Goal: Transaction & Acquisition: Subscribe to service/newsletter

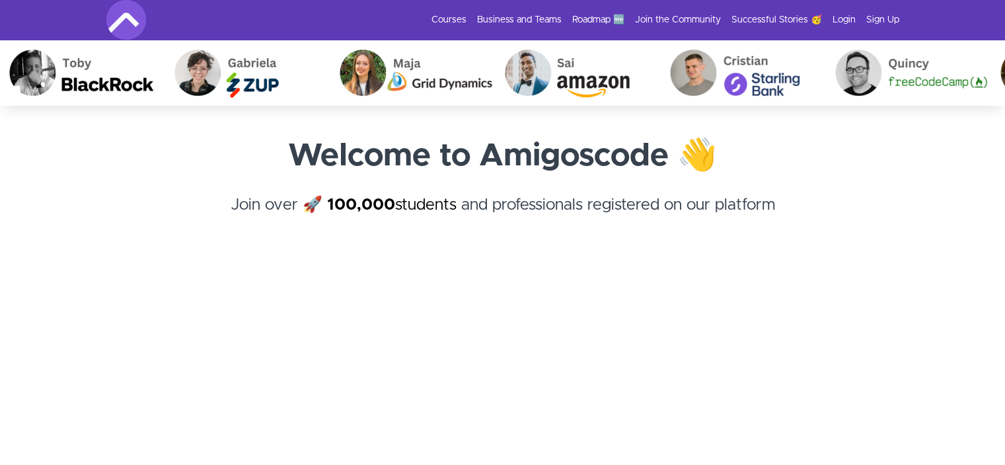
click at [127, 22] on img at bounding box center [126, 20] width 40 height 40
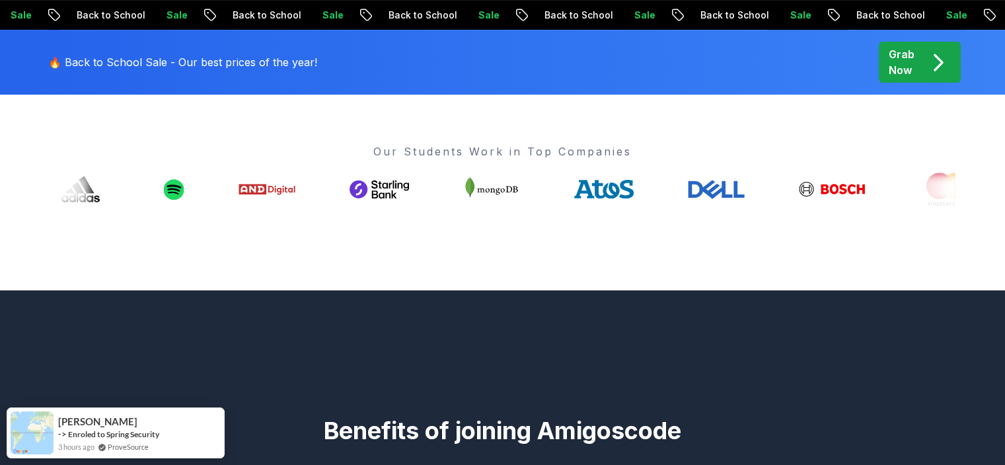
scroll to position [481, 0]
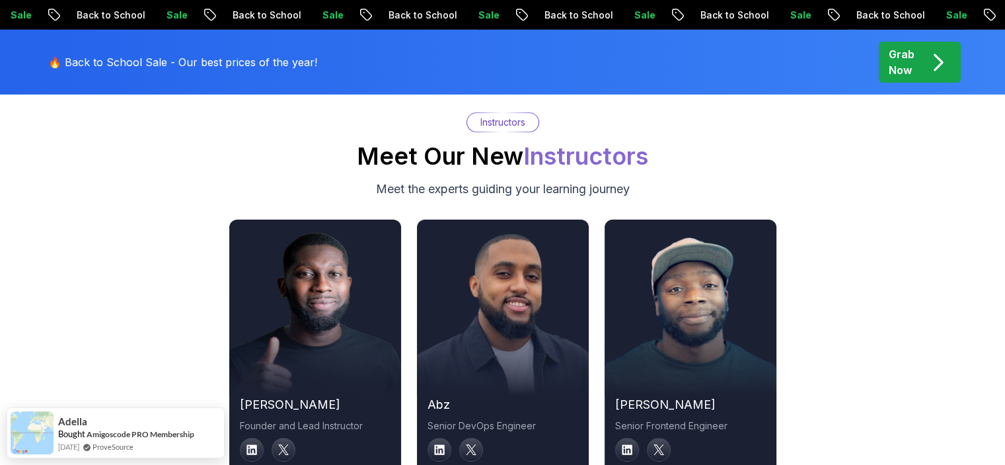
scroll to position [4478, 0]
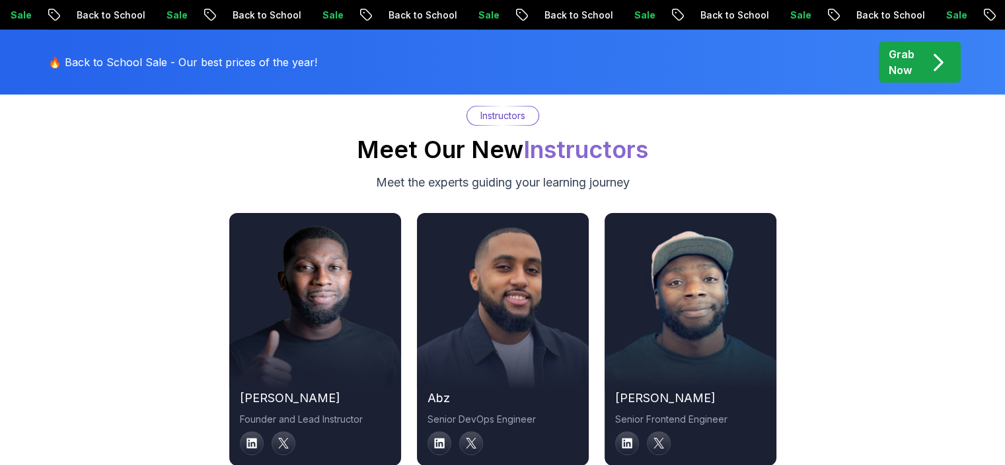
click at [875, 255] on div "[PERSON_NAME] Founder and Lead Instructor abz Senior DevOps Engineer [PERSON_NA…" at bounding box center [502, 339] width 925 height 252
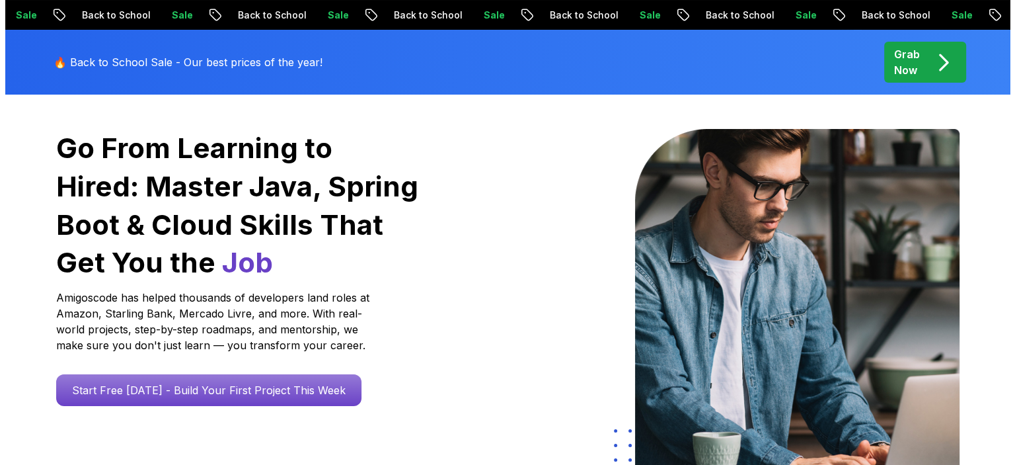
scroll to position [0, 0]
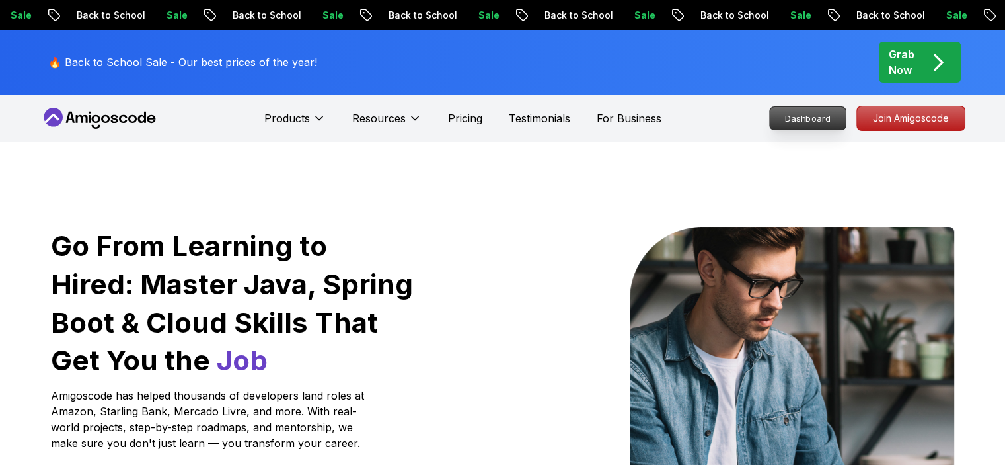
click at [807, 124] on p "Dashboard" at bounding box center [808, 118] width 76 height 22
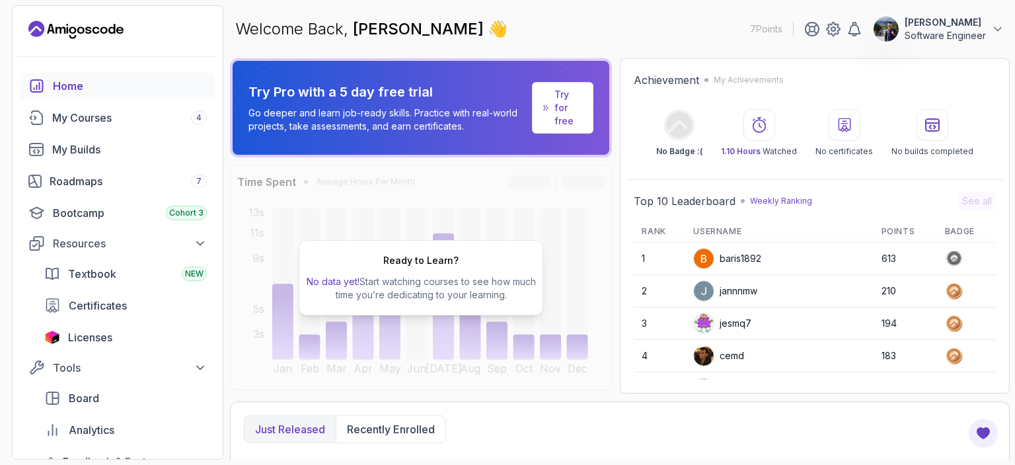
click at [579, 114] on p "Try for free" at bounding box center [568, 108] width 28 height 40
click at [394, 438] on button "Recently enrolled" at bounding box center [391, 429] width 110 height 26
click at [291, 435] on p "Just released" at bounding box center [290, 429] width 70 height 16
click at [813, 176] on div "Achievement My Achievements No Badge :( 1.10 Hours Watched No certificates No b…" at bounding box center [815, 225] width 390 height 335
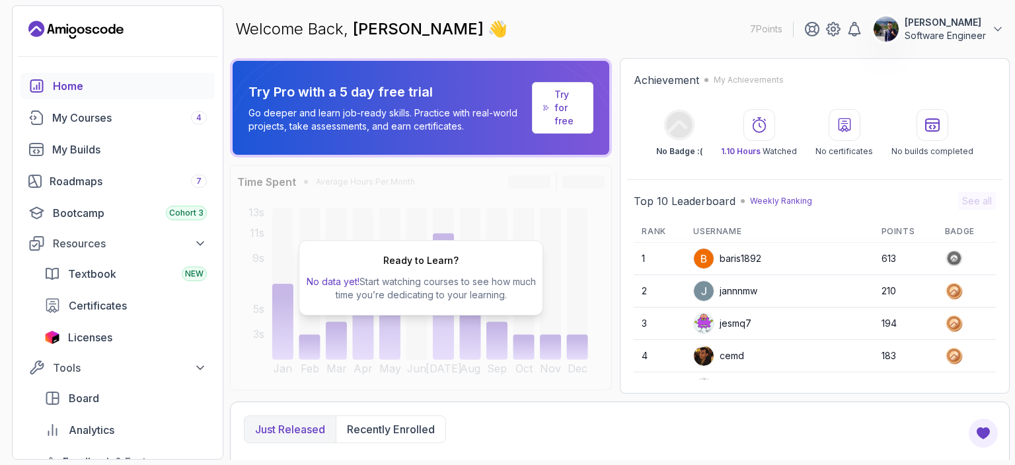
click at [859, 198] on div "Top 10 Leaderboard Weekly Ranking See all" at bounding box center [815, 201] width 362 height 19
click at [75, 248] on div "Resources" at bounding box center [130, 243] width 154 height 16
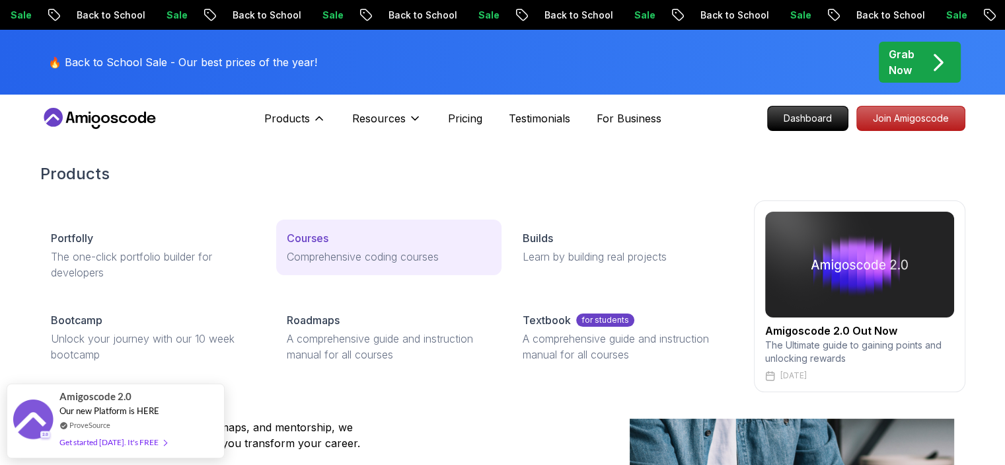
click at [315, 245] on p "Courses" at bounding box center [308, 238] width 42 height 16
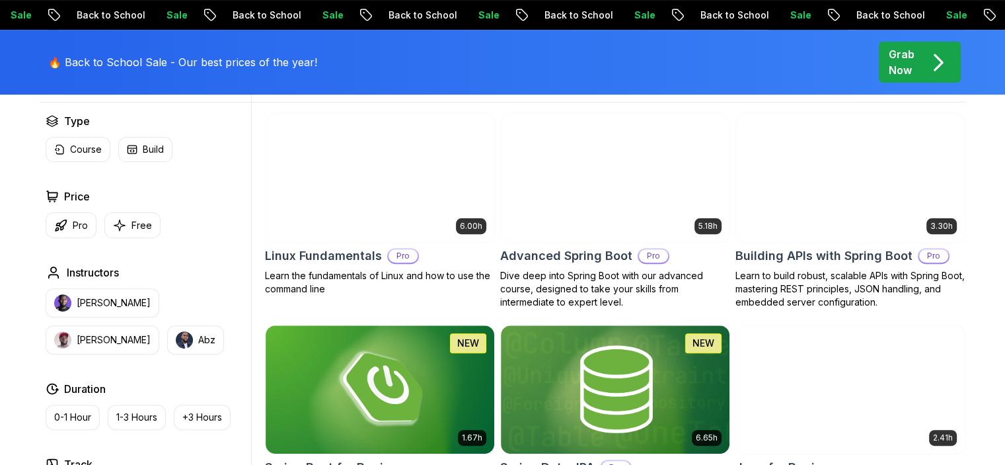
scroll to position [405, 0]
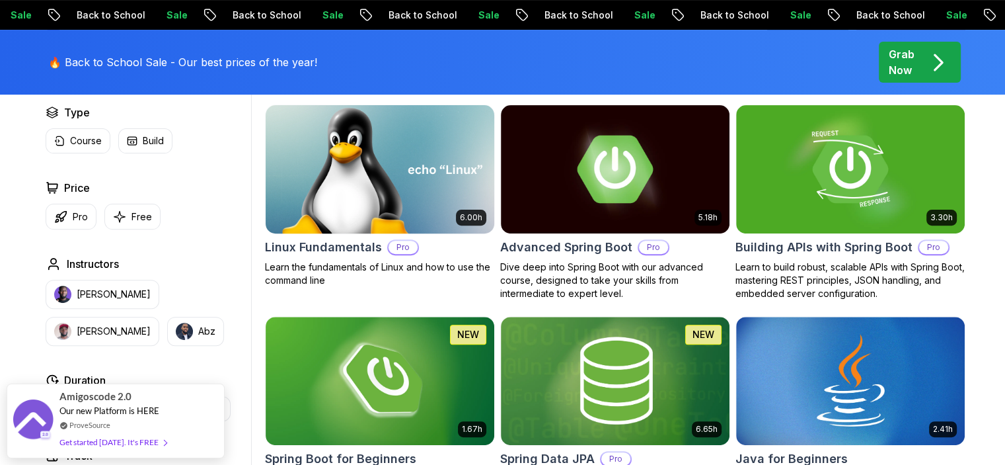
click at [432, 179] on img at bounding box center [380, 169] width 240 height 134
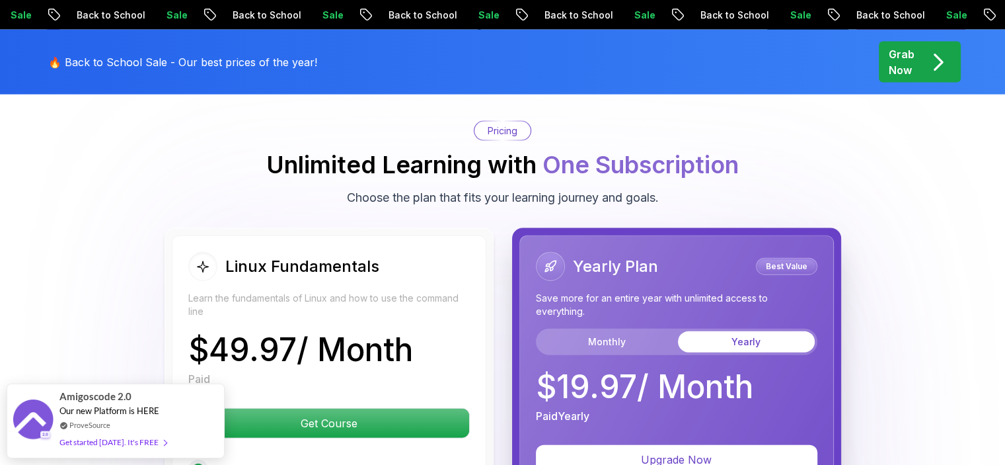
scroll to position [2952, 0]
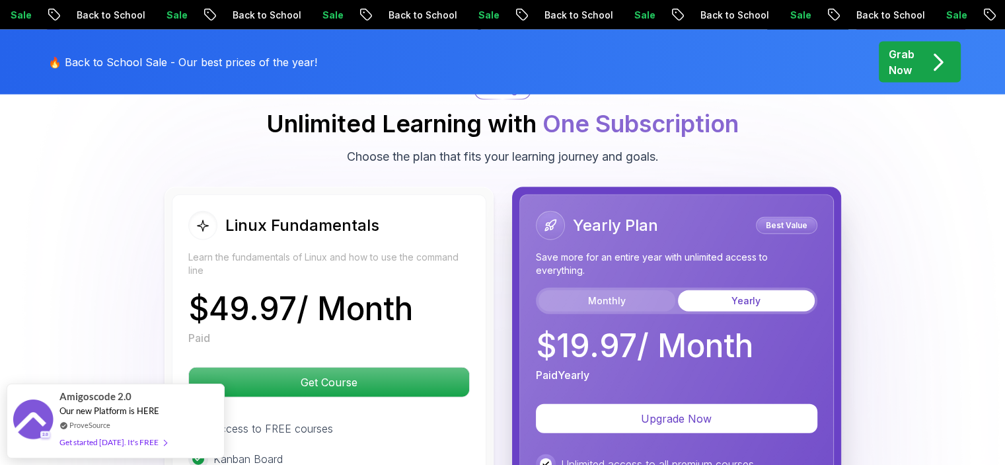
click at [621, 290] on button "Monthly" at bounding box center [607, 300] width 137 height 21
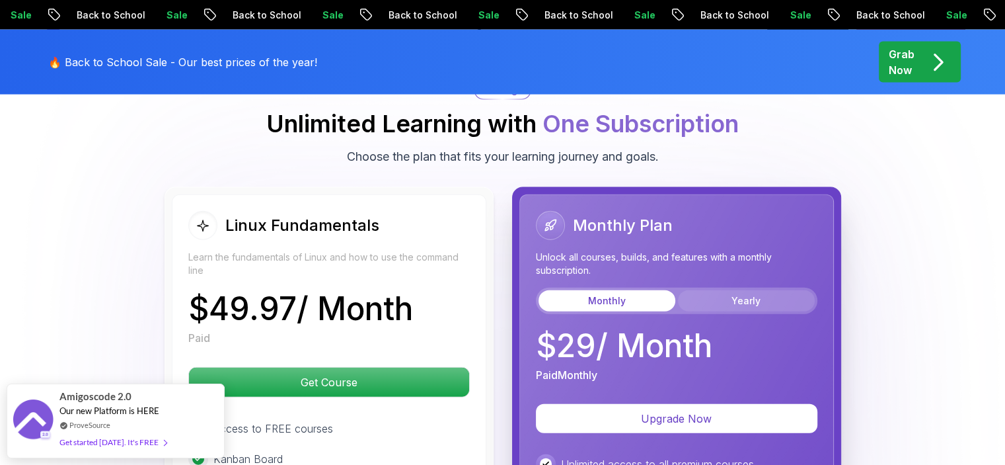
click at [749, 290] on button "Yearly" at bounding box center [746, 300] width 137 height 21
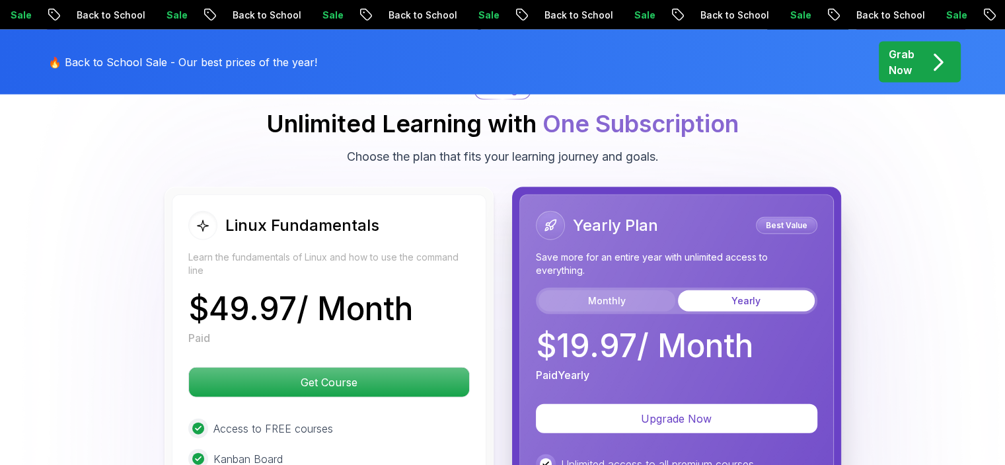
click at [624, 290] on button "Monthly" at bounding box center [607, 300] width 137 height 21
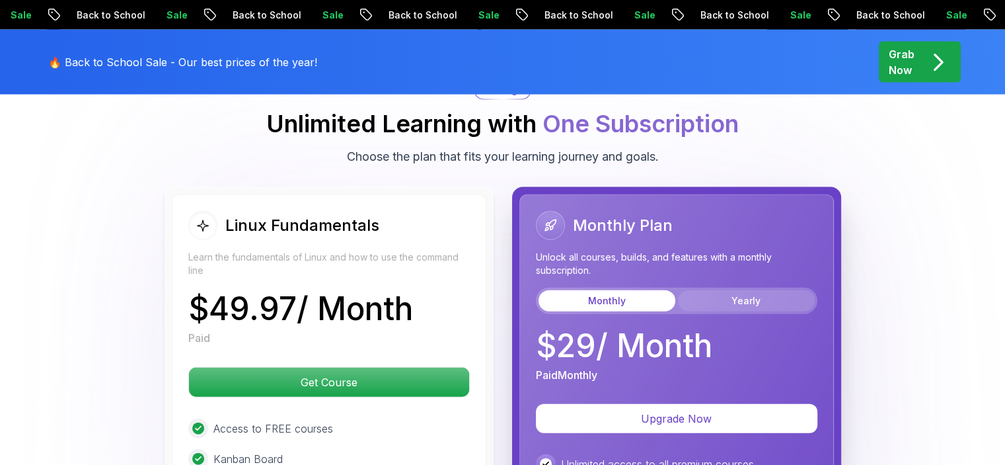
click at [744, 290] on button "Yearly" at bounding box center [746, 300] width 137 height 21
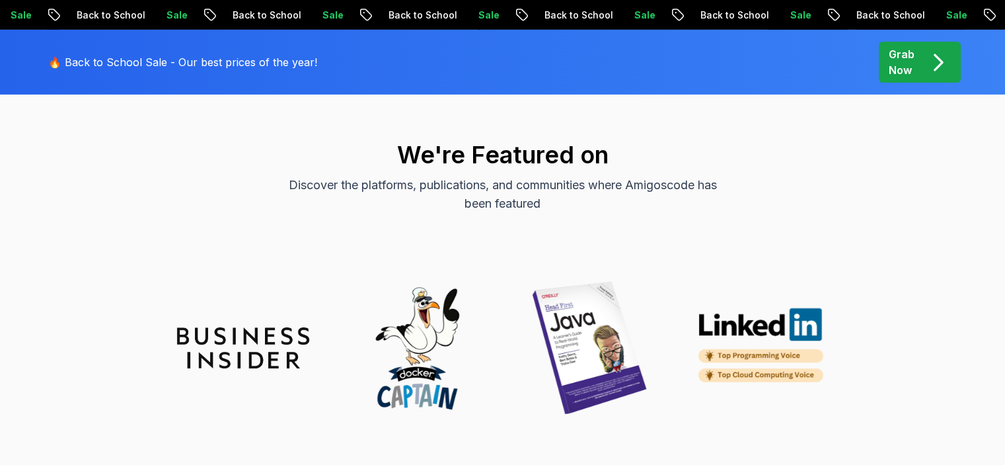
scroll to position [4549, 0]
